Goal: Task Accomplishment & Management: Use online tool/utility

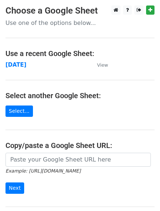
click at [7, 69] on main "Choose a Google Sheet Use one of the options below... Use a recent Google Sheet…" at bounding box center [80, 118] width 160 height 227
click at [14, 64] on strong "[DATE]" at bounding box center [15, 64] width 21 height 7
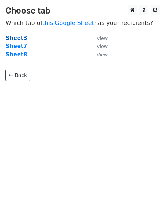
click at [18, 37] on strong "Sheet3" at bounding box center [16, 38] width 22 height 7
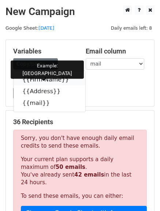
click at [71, 80] on icon at bounding box center [74, 79] width 6 height 6
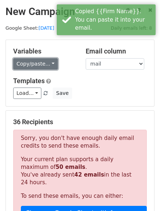
click at [52, 65] on link "Copy/paste..." at bounding box center [35, 63] width 45 height 11
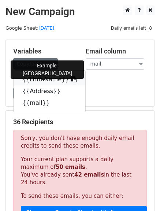
click at [71, 81] on icon at bounding box center [74, 79] width 6 height 6
